Goal: Communication & Community: Answer question/provide support

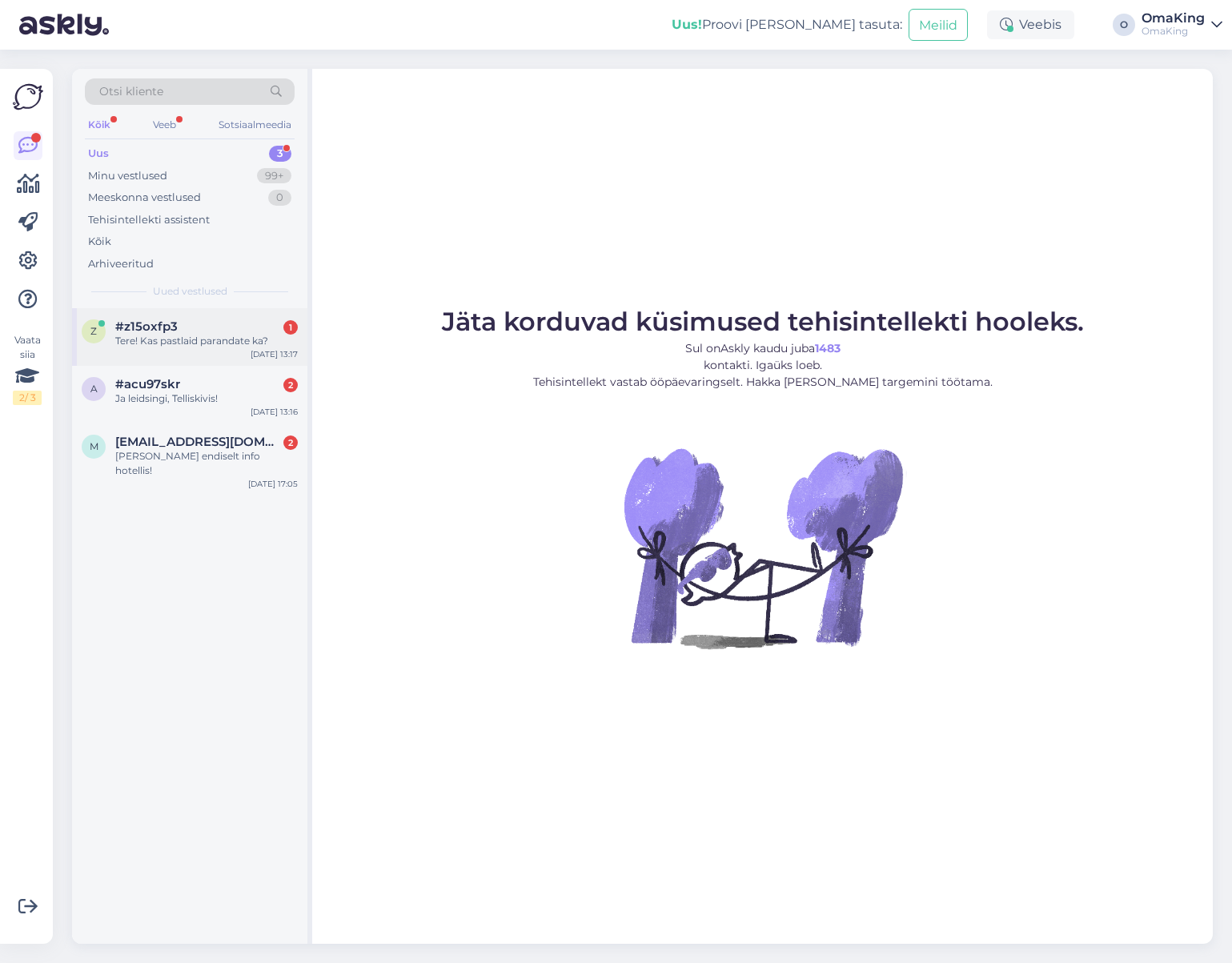
click at [213, 330] on div "#z15oxfp3 1" at bounding box center [207, 326] width 183 height 14
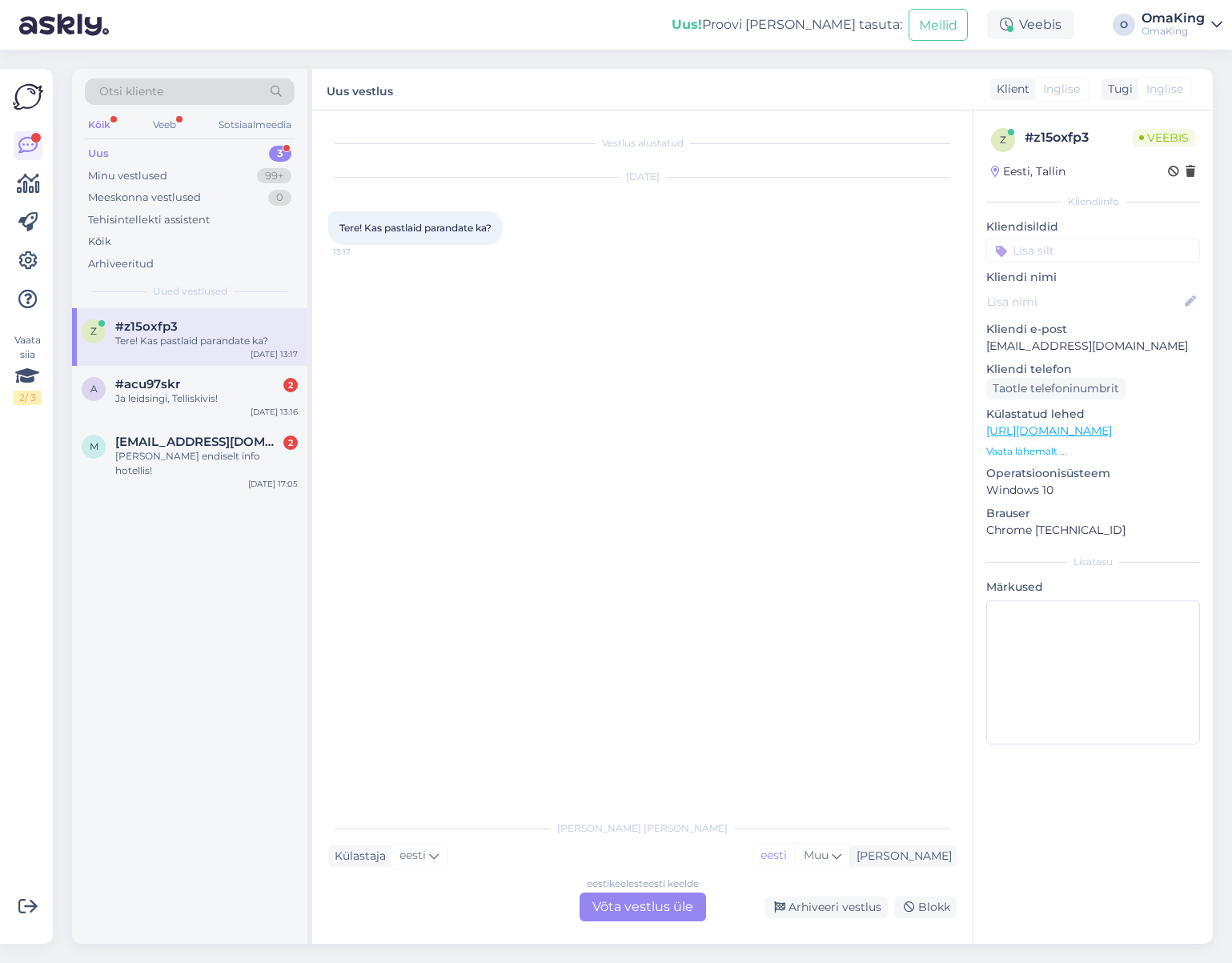
click at [654, 905] on font "Võta vestlus üle" at bounding box center [642, 907] width 100 height 15
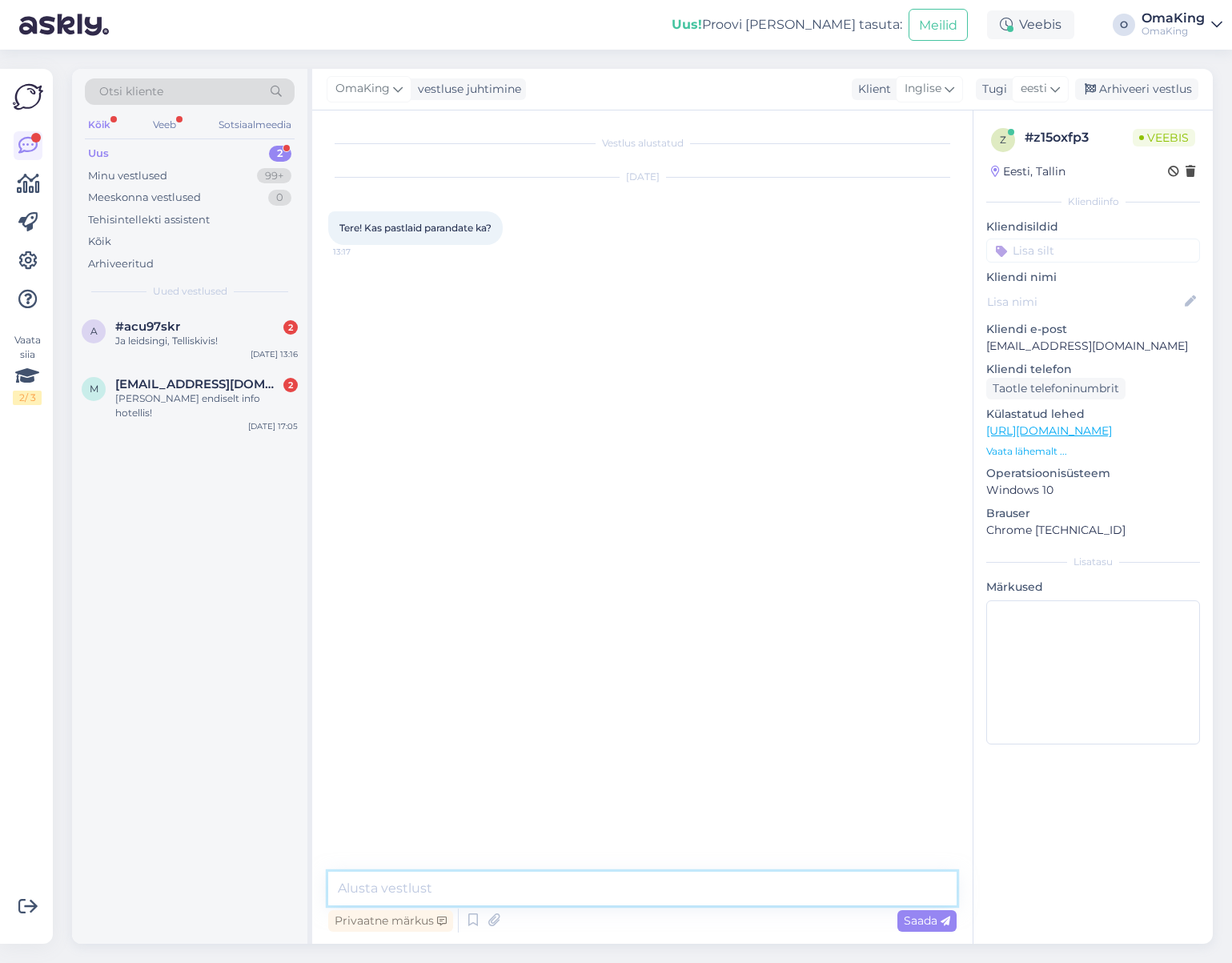
click at [419, 888] on textarea at bounding box center [642, 888] width 628 height 33
type textarea "t"
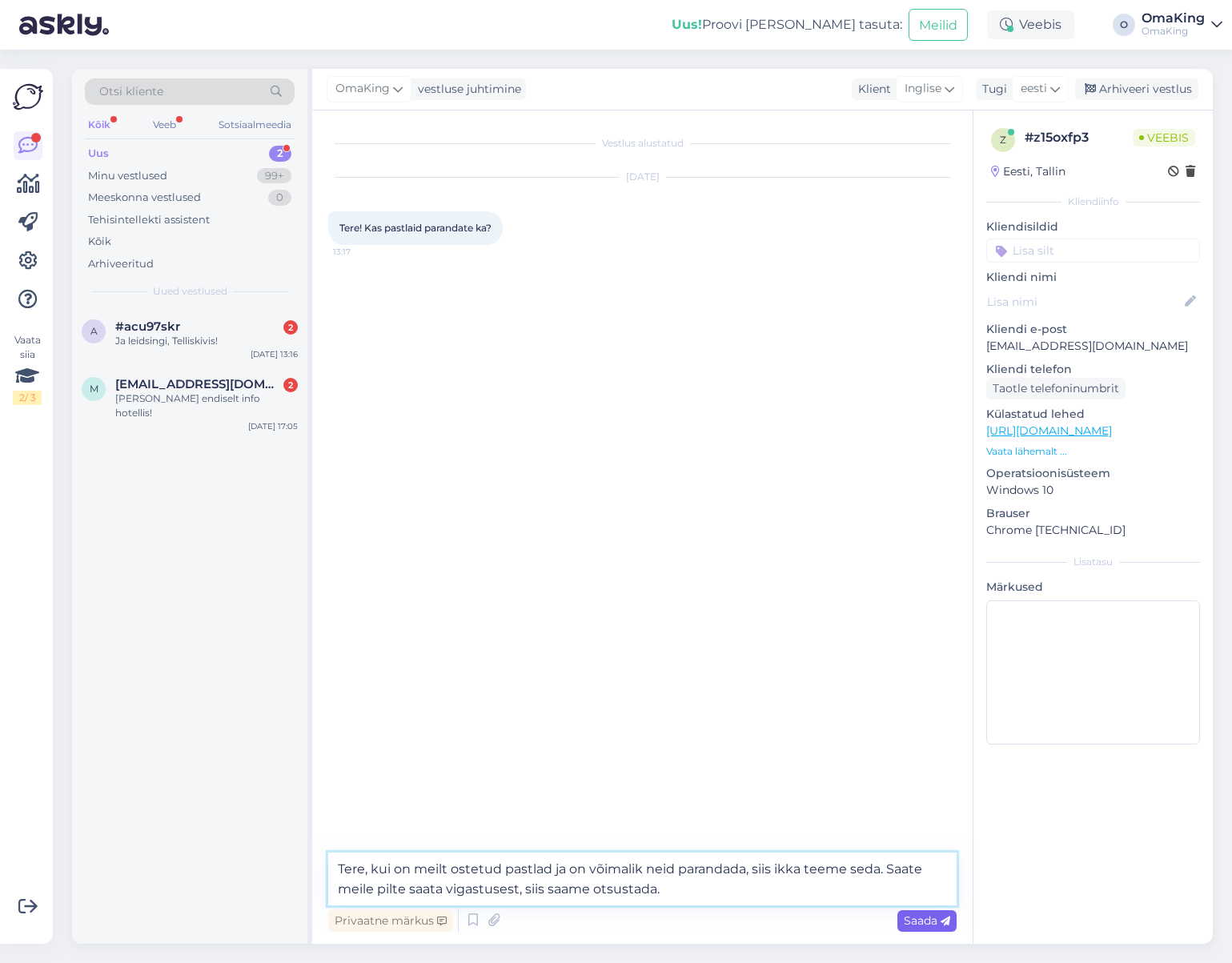
type textarea "Tere, kui on meilt ostetud pastlad ja on võimalik neid parandada, siis ikka tee…"
click at [927, 917] on font "Saada" at bounding box center [920, 920] width 33 height 14
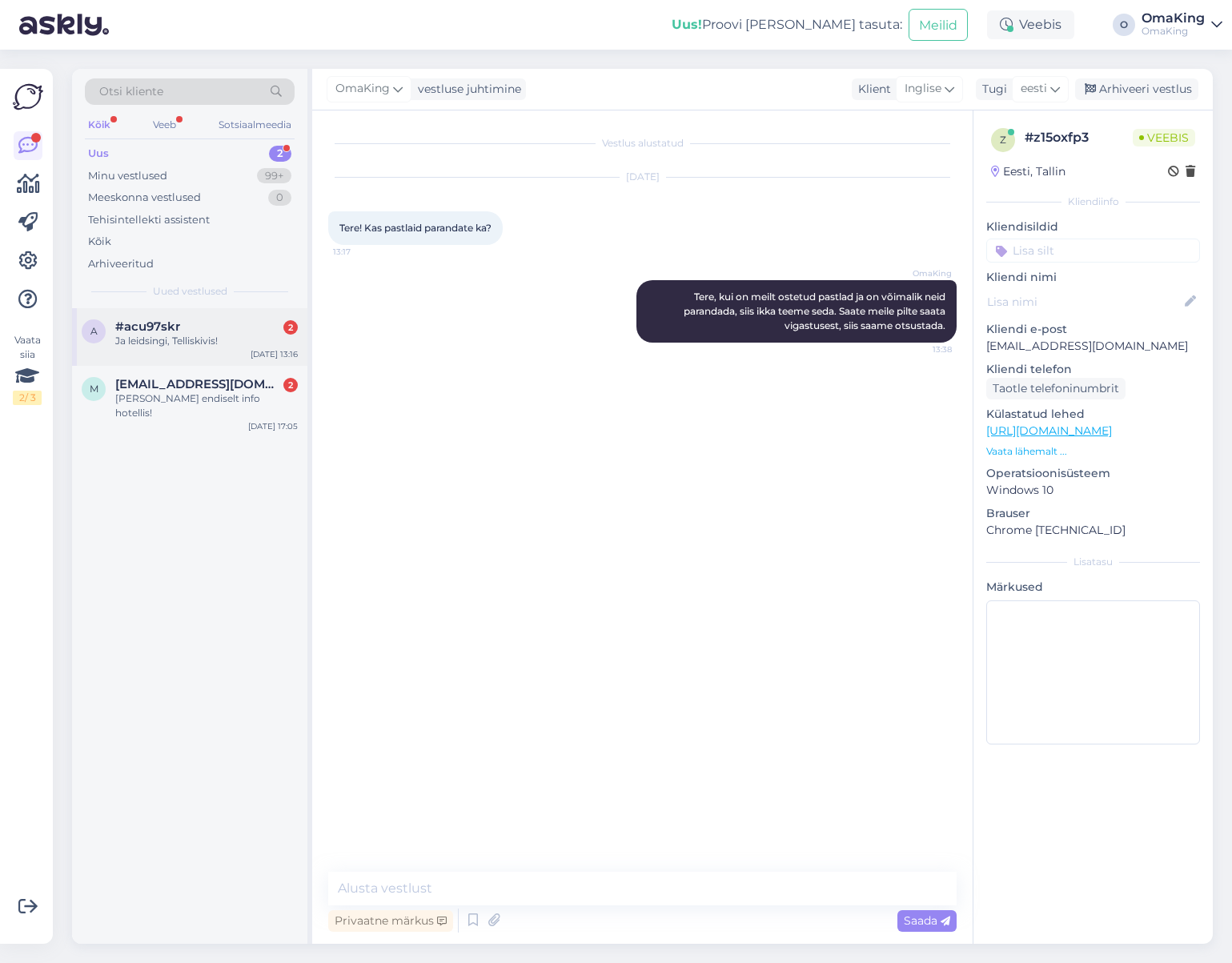
click at [187, 332] on div "#acu97skr 2" at bounding box center [207, 326] width 183 height 14
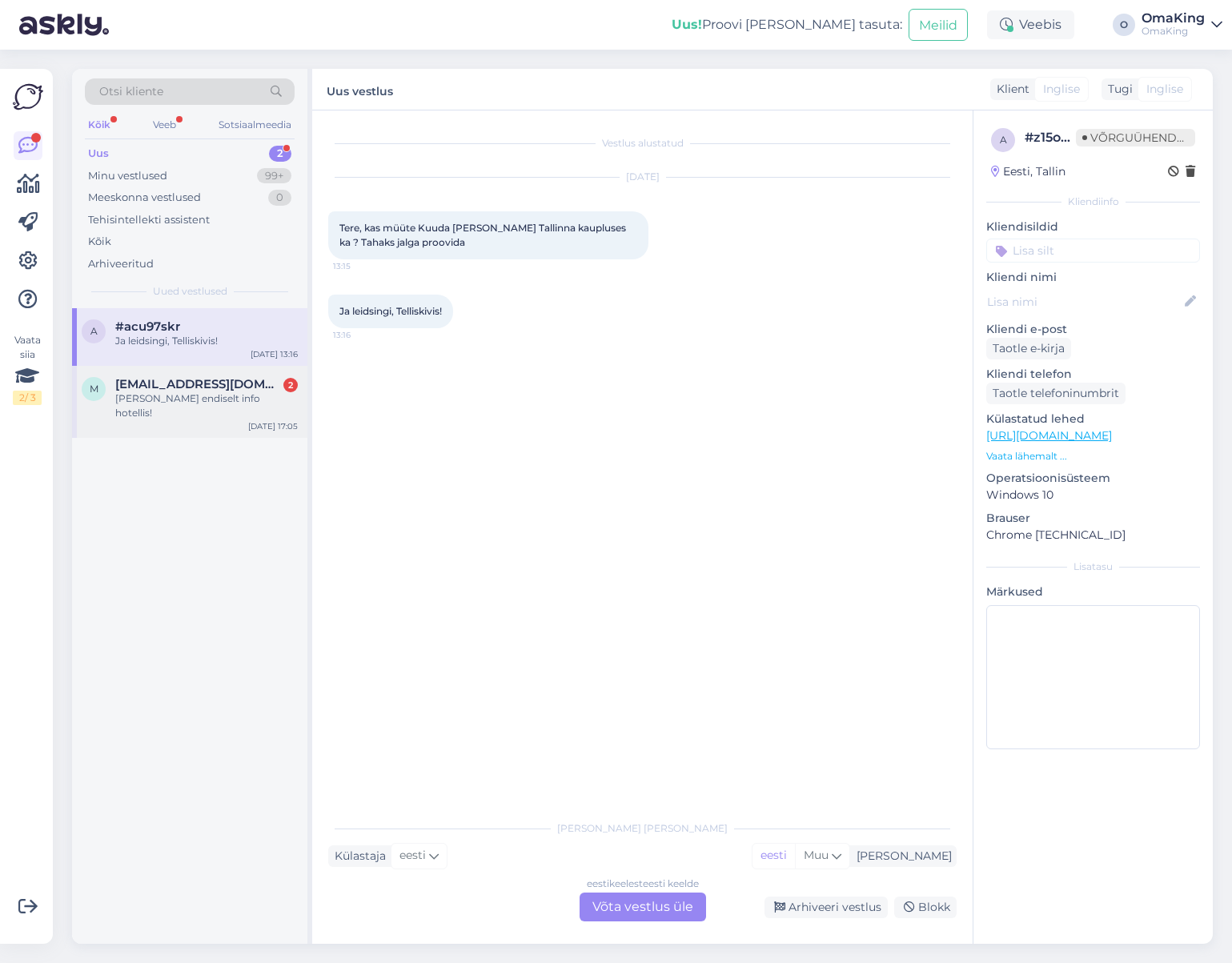
click at [128, 379] on font "[EMAIL_ADDRESS][DOMAIN_NAME]" at bounding box center [225, 384] width 220 height 15
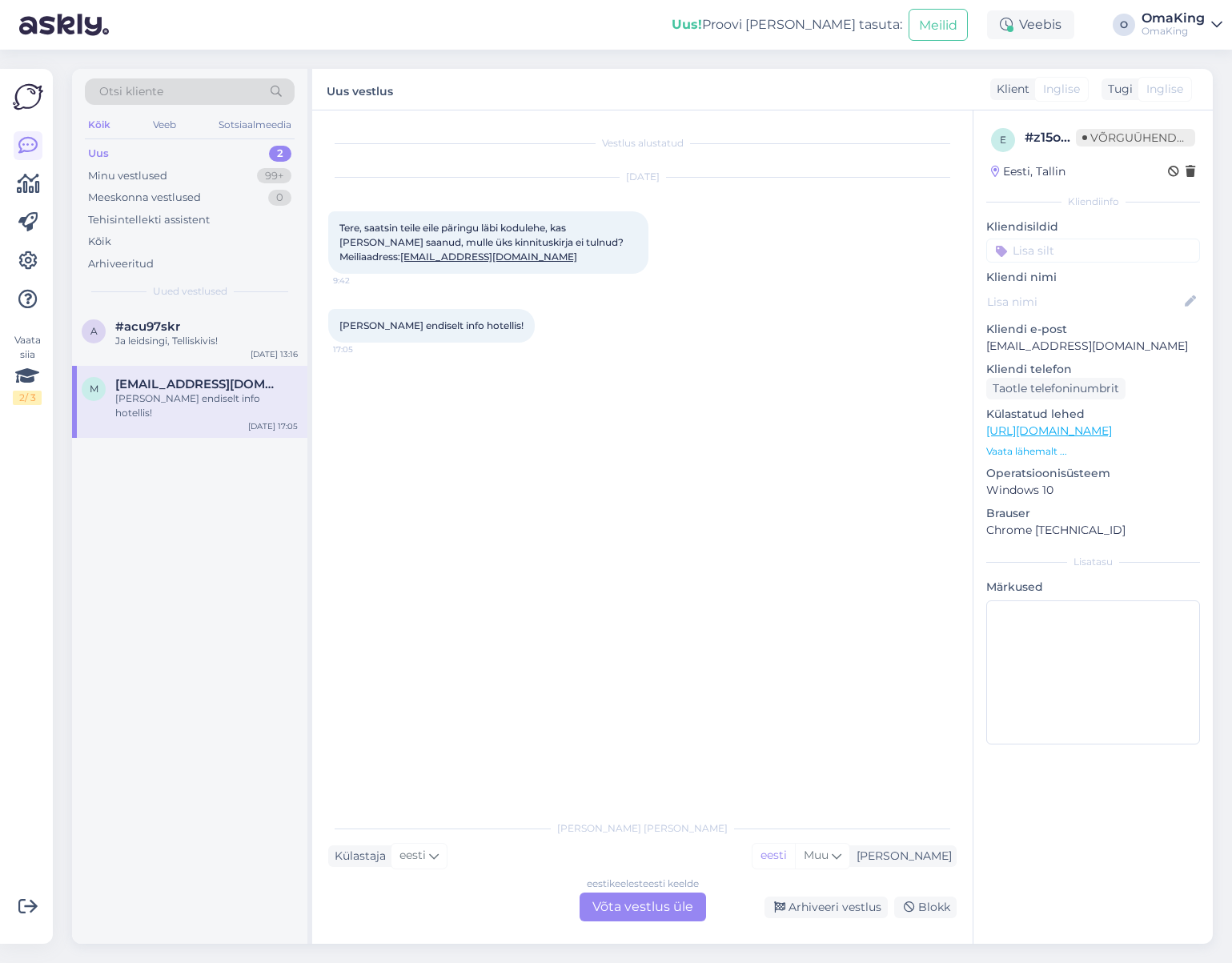
click at [633, 905] on font "Võta vestlus üle" at bounding box center [642, 907] width 100 height 15
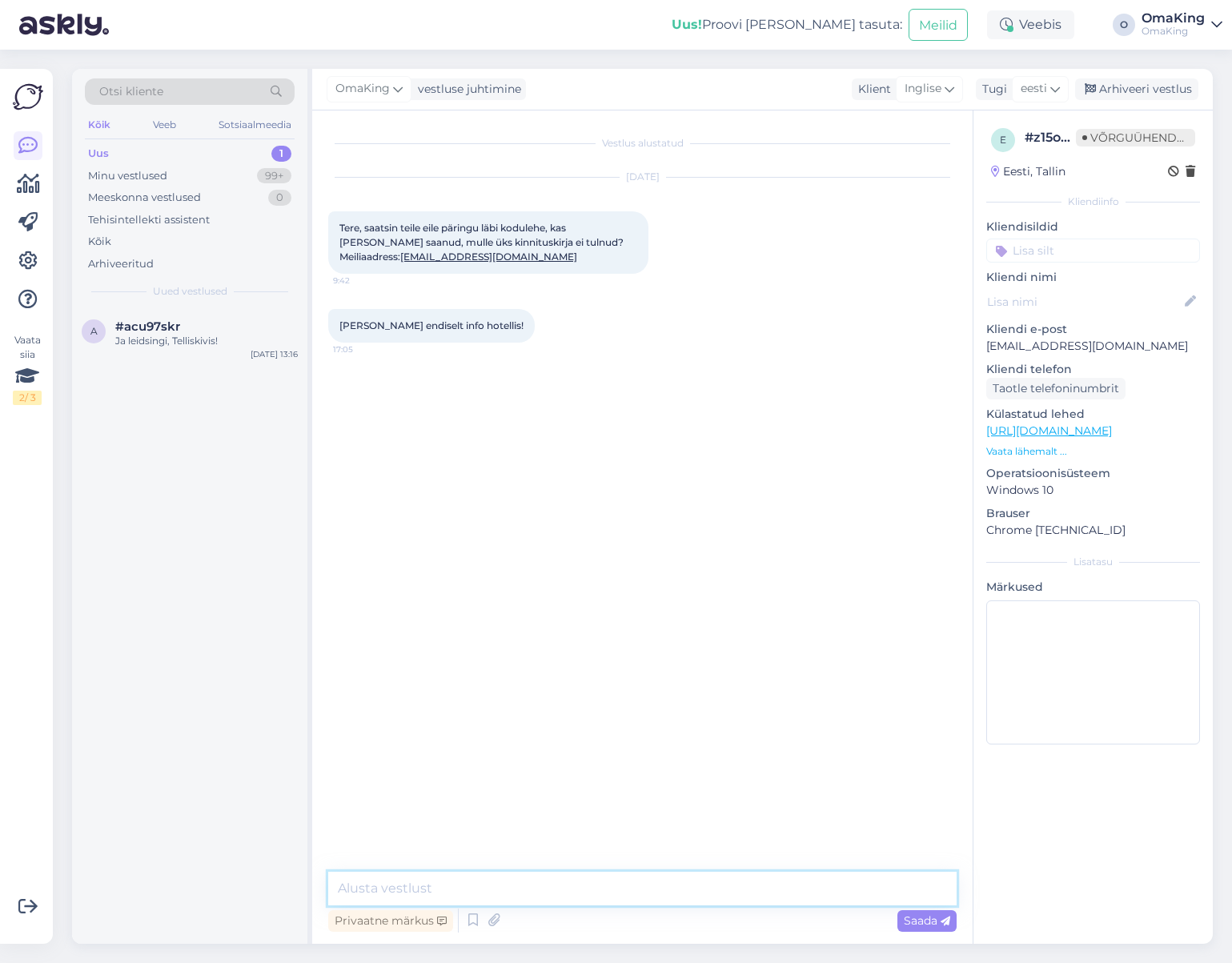
click at [467, 883] on textarea at bounding box center [642, 888] width 628 height 33
type textarea "Vastasime teile meilile."
click at [926, 914] on font "Saada" at bounding box center [920, 920] width 33 height 14
click at [169, 331] on font "#acu97skr" at bounding box center [148, 326] width 65 height 15
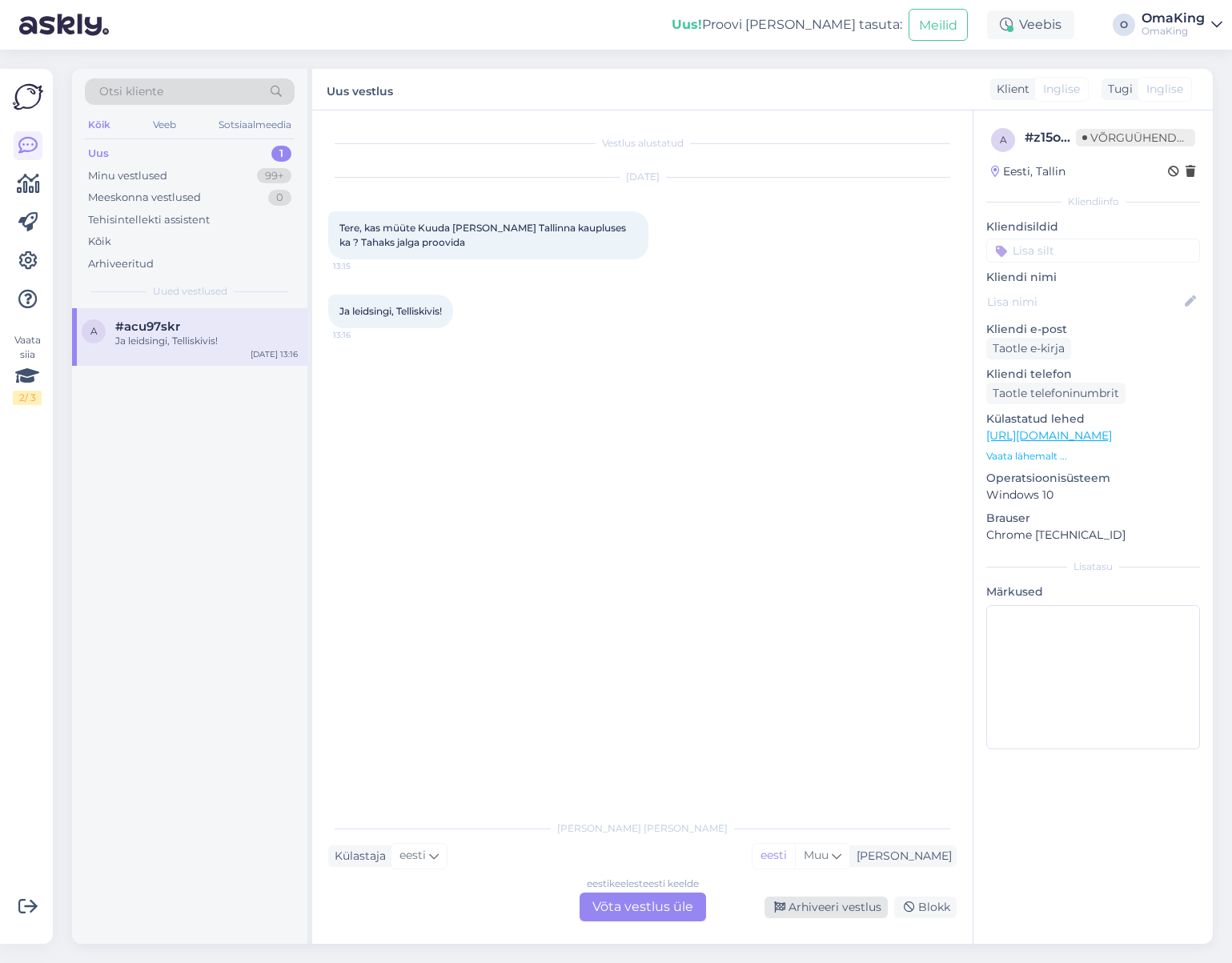
click at [828, 906] on font "Arhiveeri vestlus" at bounding box center [835, 907] width 93 height 14
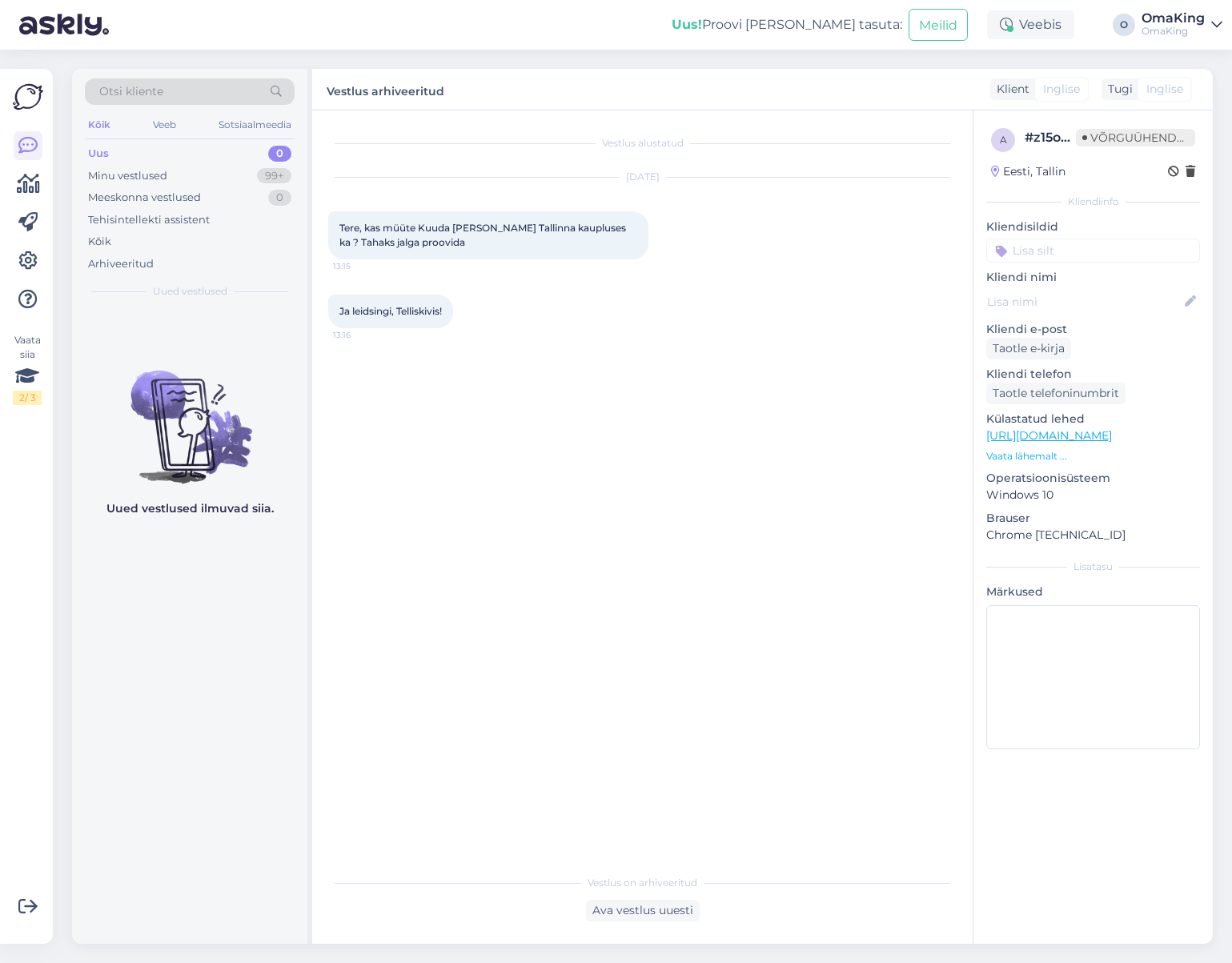
drag, startPoint x: 94, startPoint y: 149, endPoint x: 221, endPoint y: 82, distance: 143.6
click at [106, 144] on div "Uus 0" at bounding box center [189, 154] width 210 height 22
